Goal: Information Seeking & Learning: Find specific fact

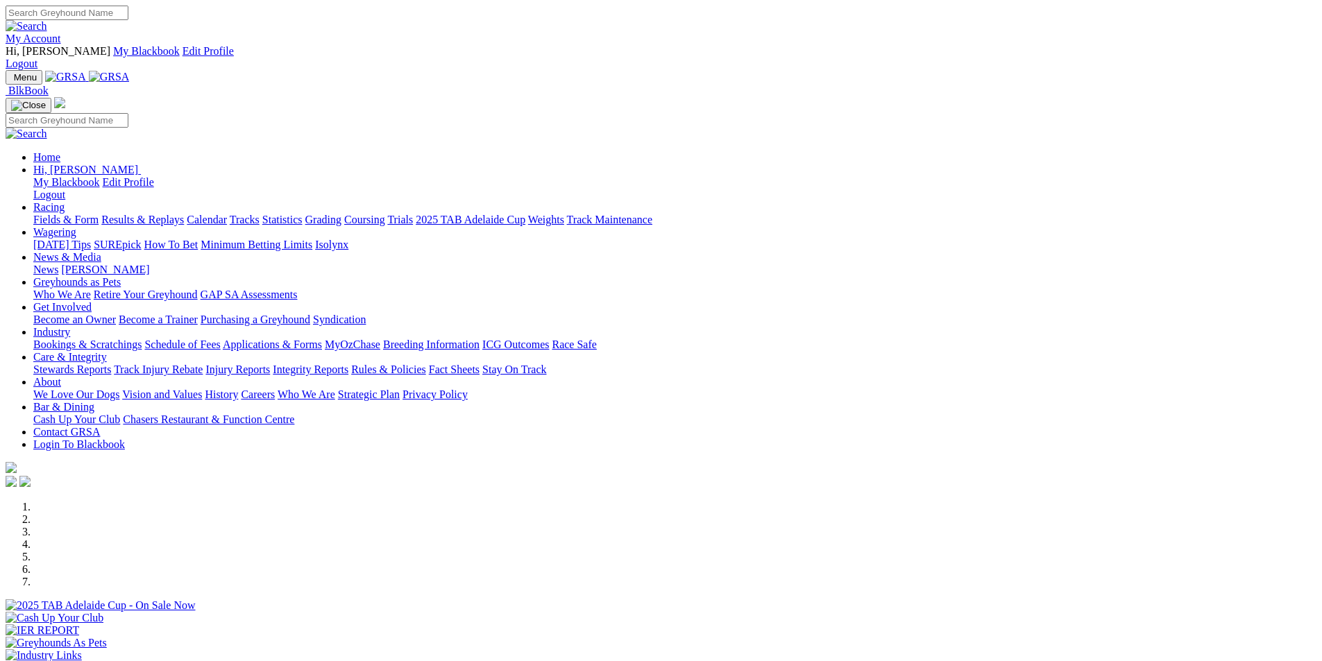
scroll to position [416, 0]
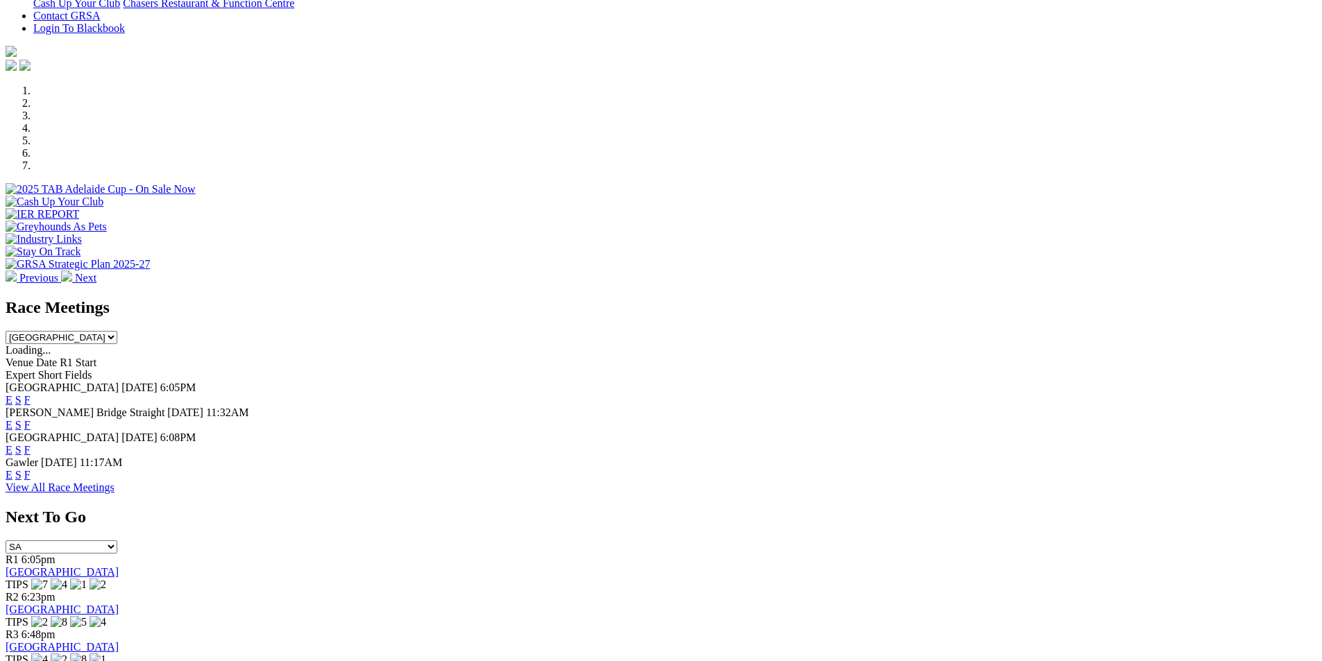
click at [31, 419] on link "F" at bounding box center [27, 425] width 6 height 12
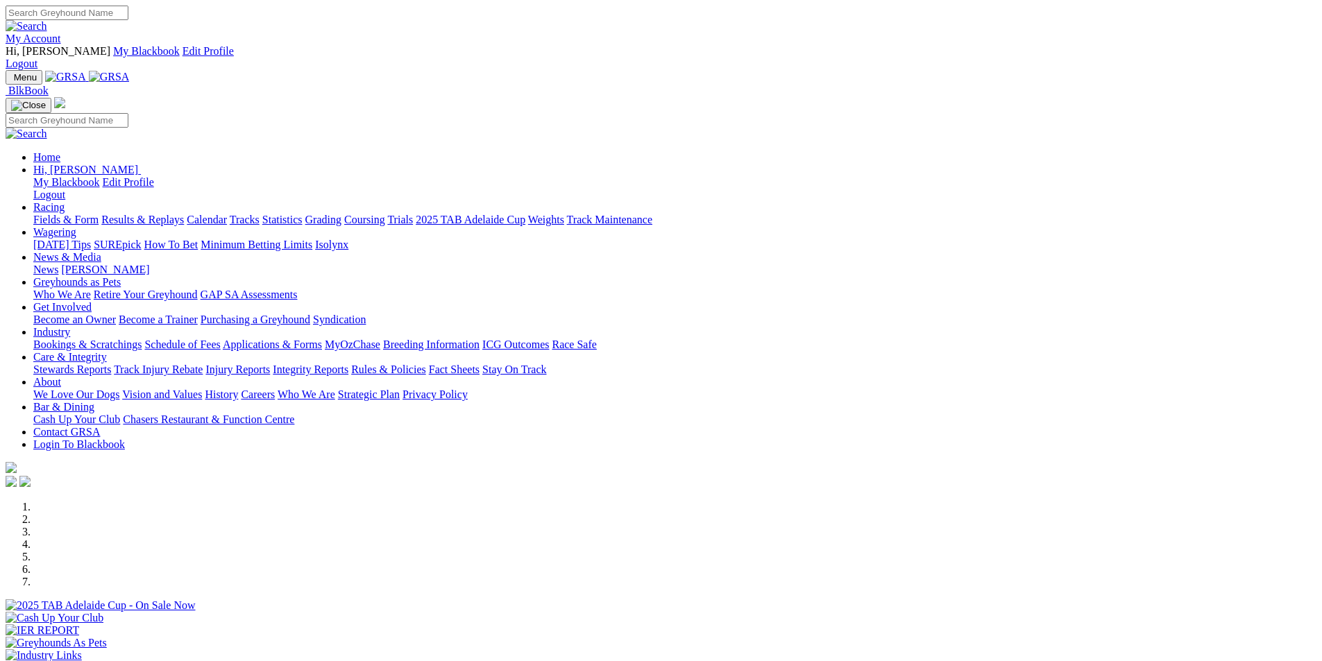
scroll to position [416, 0]
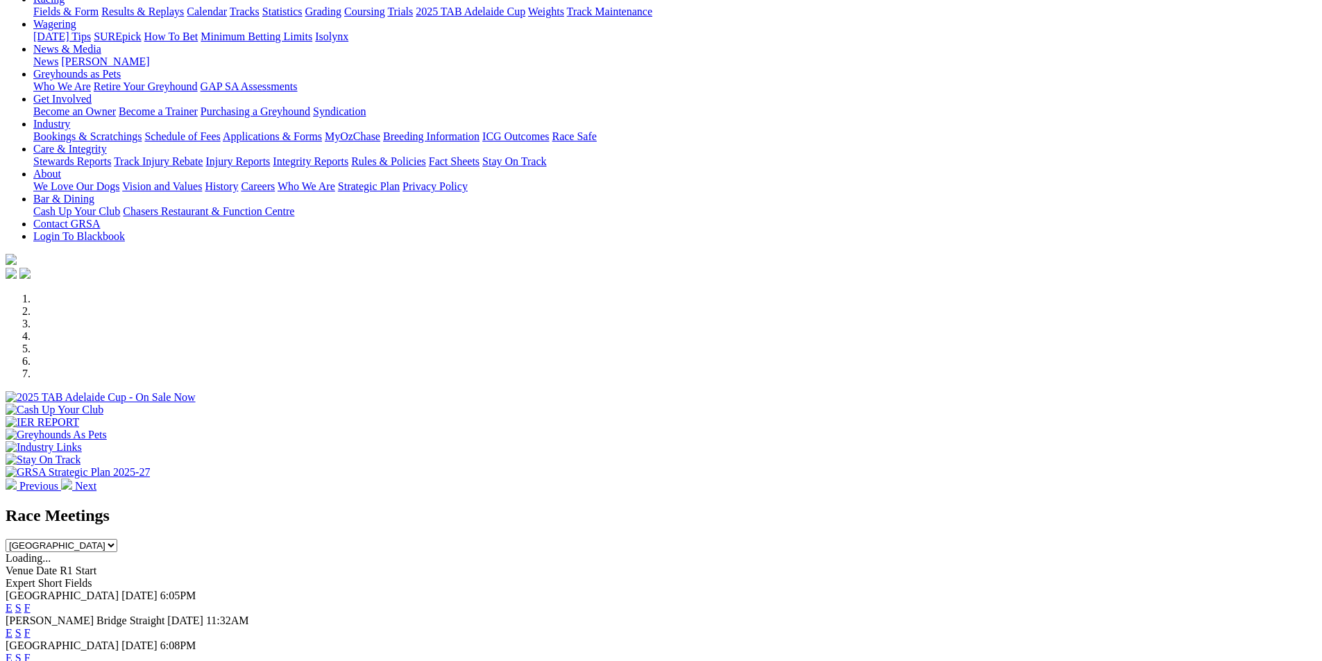
click at [31, 627] on link "F" at bounding box center [27, 633] width 6 height 12
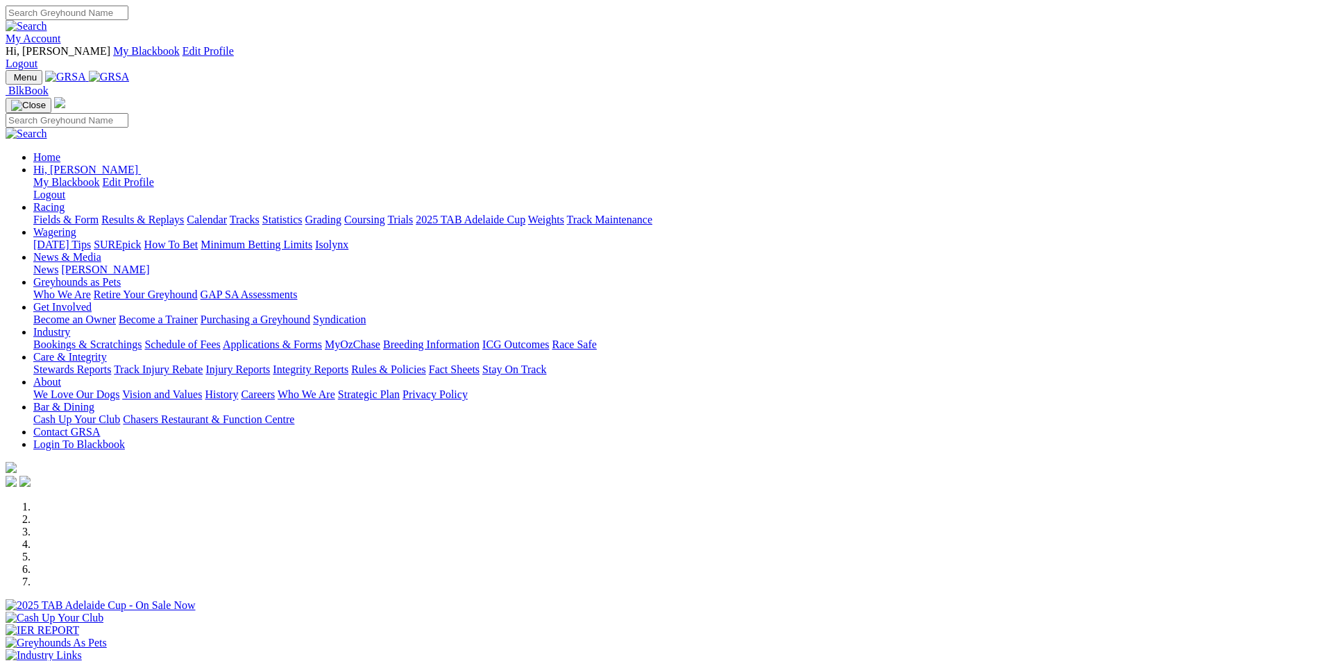
scroll to position [208, 0]
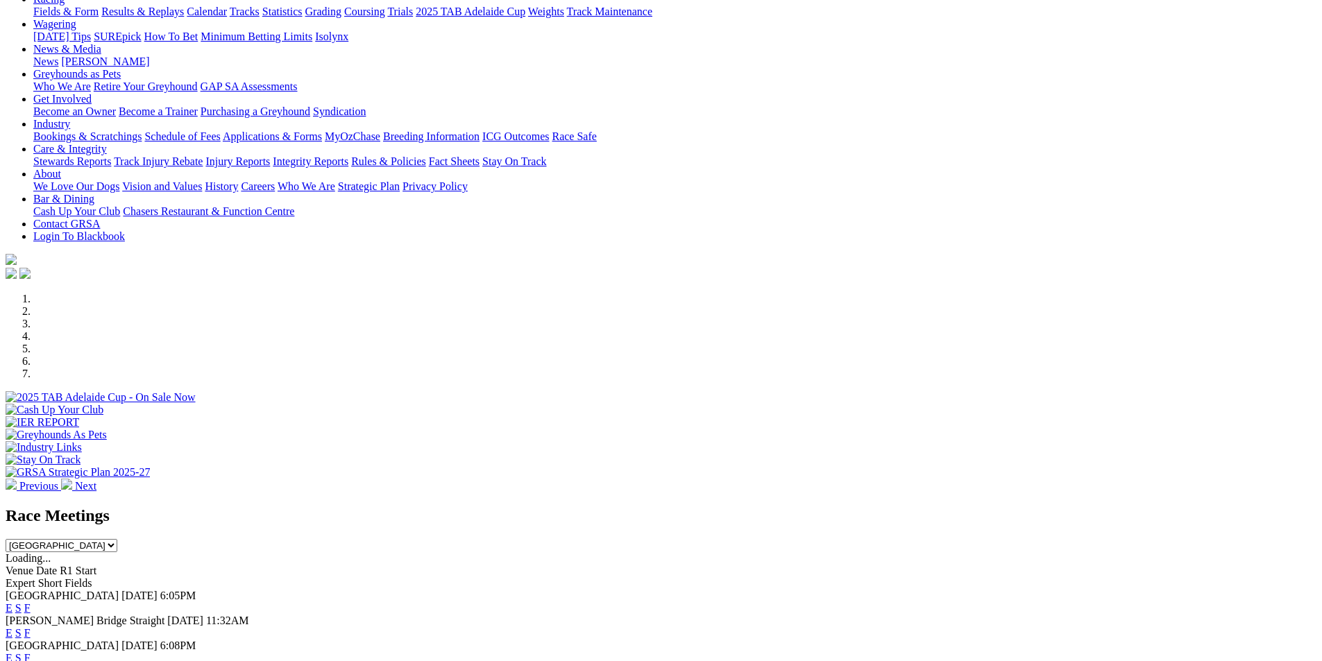
click at [31, 627] on link "F" at bounding box center [27, 633] width 6 height 12
